Goal: Task Accomplishment & Management: Use online tool/utility

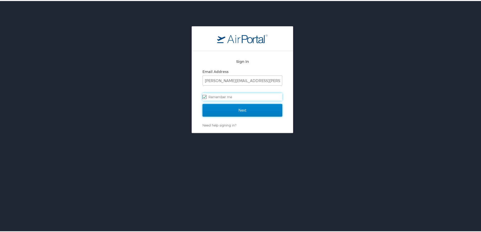
click at [238, 109] on input "Next" at bounding box center [242, 109] width 80 height 13
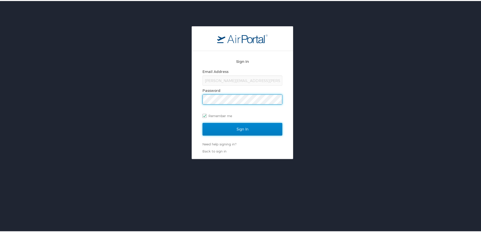
click at [234, 130] on input "Sign In" at bounding box center [242, 128] width 80 height 13
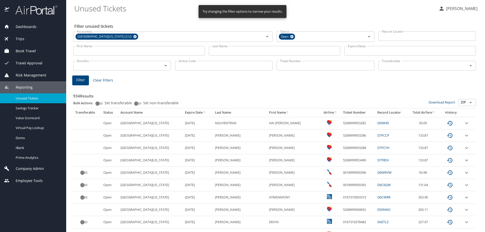
click at [229, 51] on input "Last Name" at bounding box center [275, 51] width 132 height 10
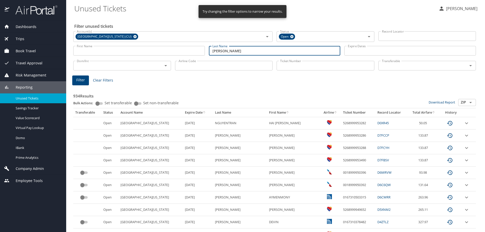
type input "Dixon"
click at [83, 75] on div "Filter unused tickets Account(s) University of Colorado (CU) Account(s) Status …" at bounding box center [275, 229] width 402 height 426
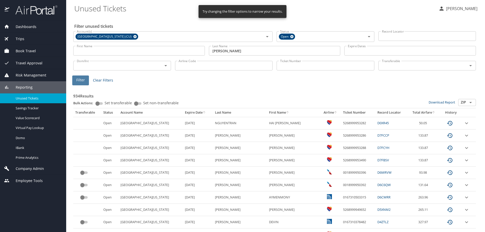
click at [83, 75] on button "Filter" at bounding box center [80, 80] width 17 height 10
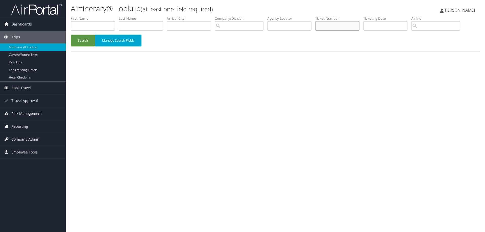
click at [343, 25] on input "text" at bounding box center [337, 25] width 44 height 9
paste input "0167230920056"
type input "0167230920056"
drag, startPoint x: 88, startPoint y: 36, endPoint x: 220, endPoint y: 48, distance: 132.6
click at [88, 36] on button "Search" at bounding box center [83, 41] width 24 height 12
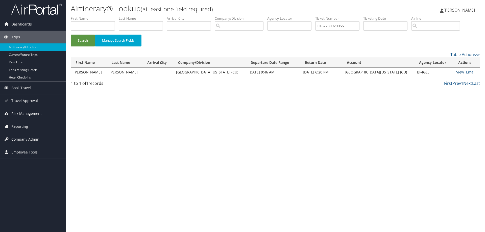
click at [456, 73] on link "View" at bounding box center [460, 72] width 8 height 5
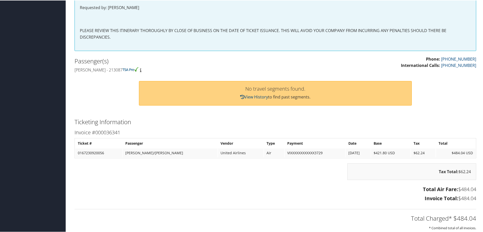
scroll to position [126, 0]
